Goal: Task Accomplishment & Management: Manage account settings

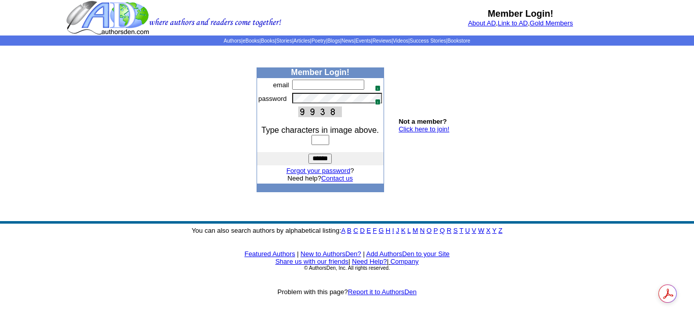
type input "**********"
click at [321, 138] on input "text" at bounding box center [320, 140] width 18 height 10
type input "****"
click at [308, 154] on input "******" at bounding box center [319, 159] width 23 height 10
